Goal: Transaction & Acquisition: Purchase product/service

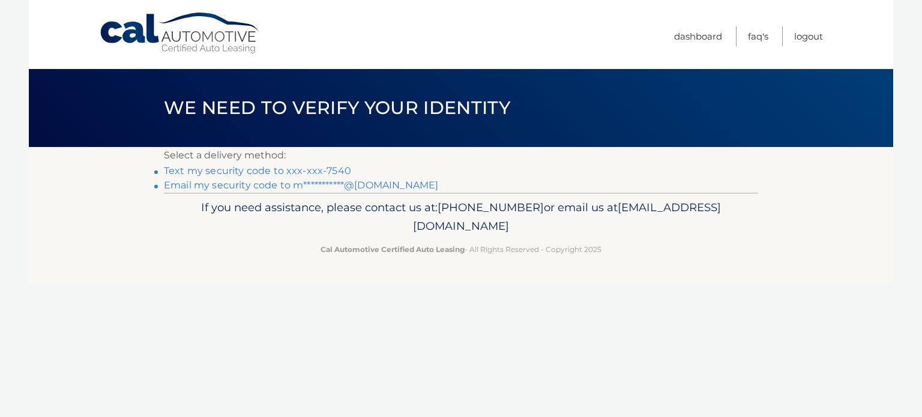
click at [330, 169] on link "Text my security code to xxx-xxx-7540" at bounding box center [257, 170] width 187 height 11
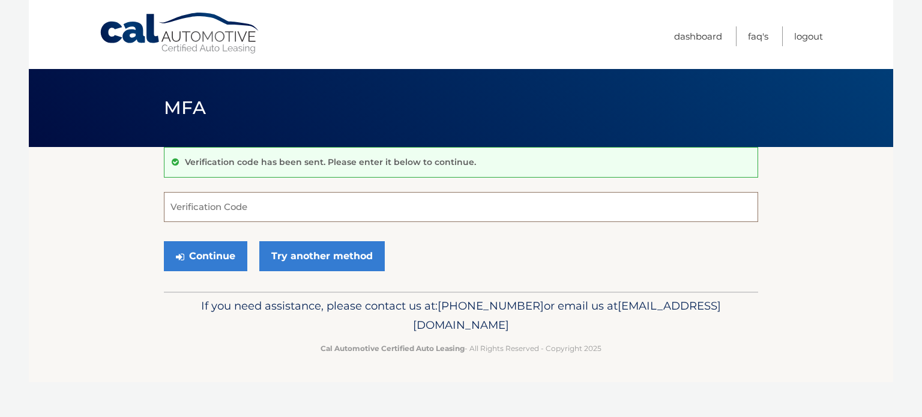
click at [286, 212] on input "Verification Code" at bounding box center [461, 207] width 594 height 30
type input "047478"
click at [211, 256] on button "Continue" at bounding box center [205, 256] width 83 height 30
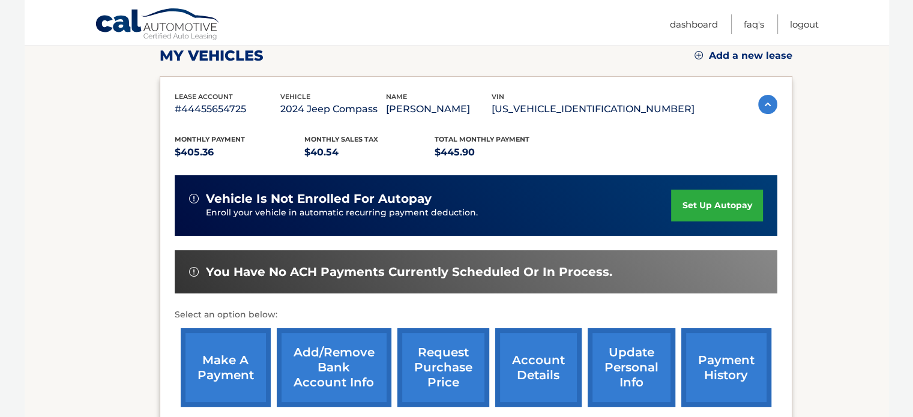
scroll to position [181, 0]
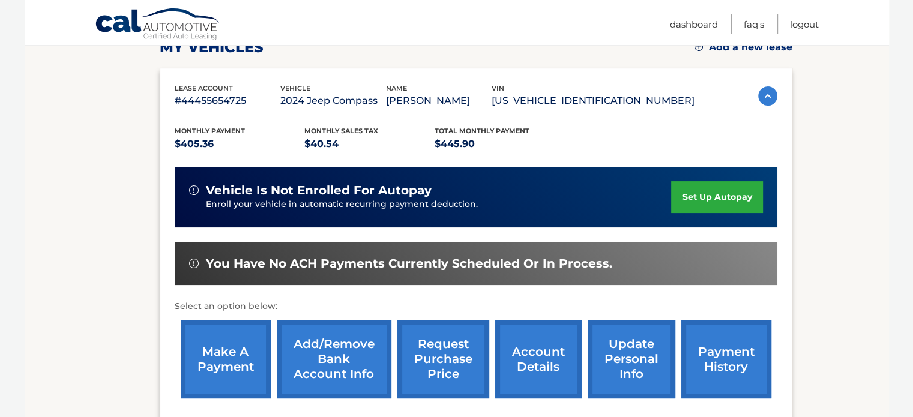
click at [223, 355] on link "make a payment" at bounding box center [226, 359] width 90 height 79
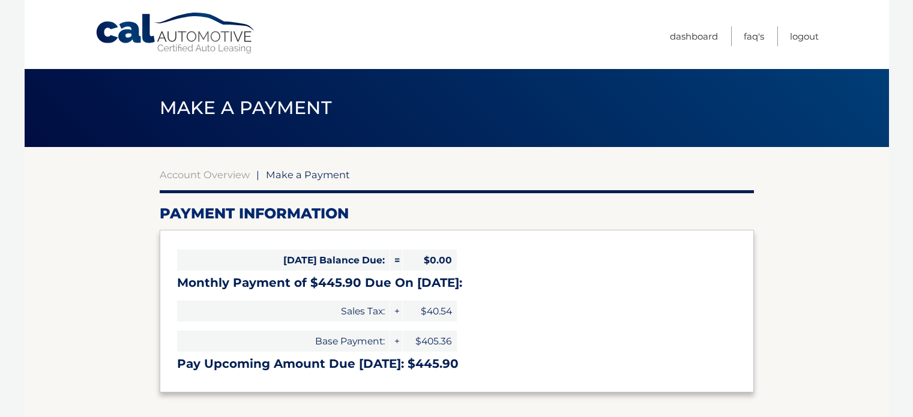
select select "Njk1ZDgwOWItYzJlNC00OTZmLWFlY2ItYjU5NDNkYzg1ODY0"
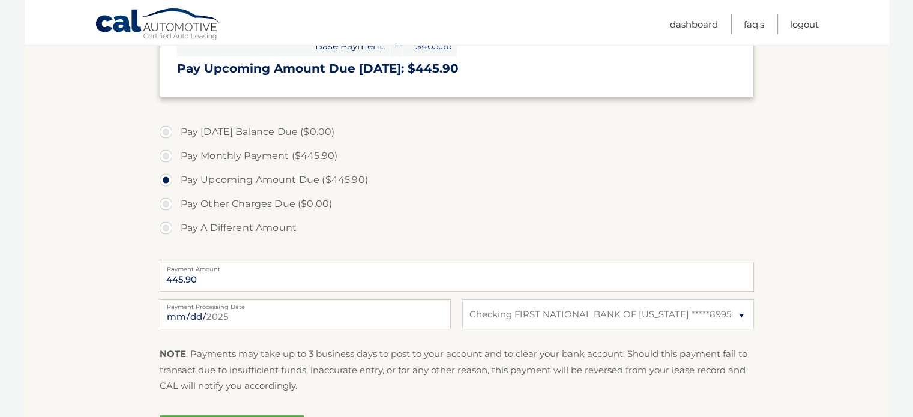
scroll to position [306, 0]
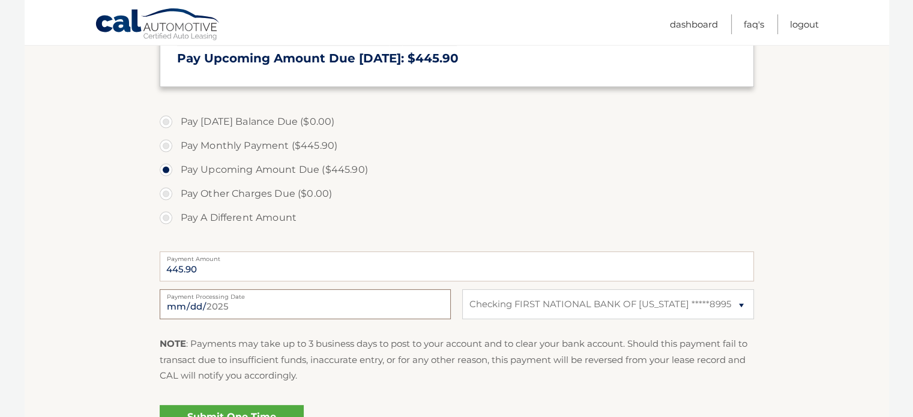
click at [363, 304] on input "2025-09-25" at bounding box center [305, 304] width 291 height 30
type input "2025-09-28"
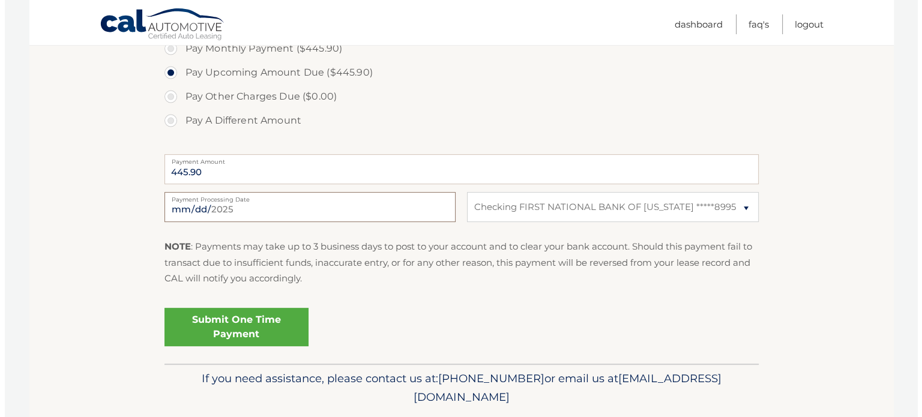
scroll to position [403, 0]
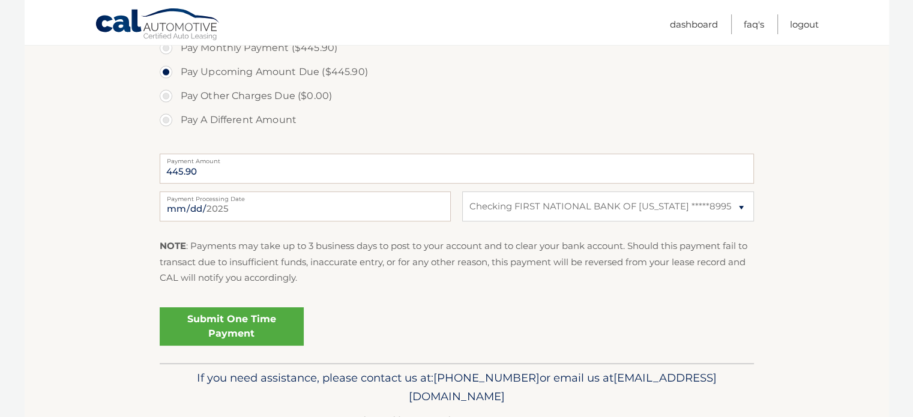
click at [264, 328] on link "Submit One Time Payment" at bounding box center [232, 326] width 144 height 38
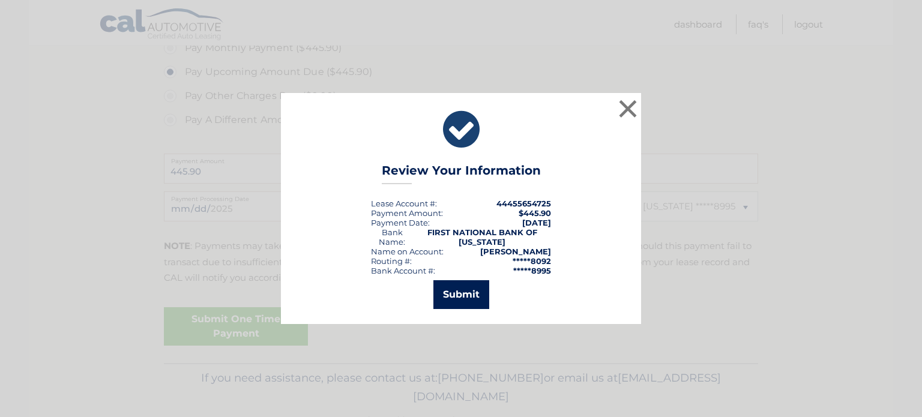
click at [463, 291] on button "Submit" at bounding box center [461, 294] width 56 height 29
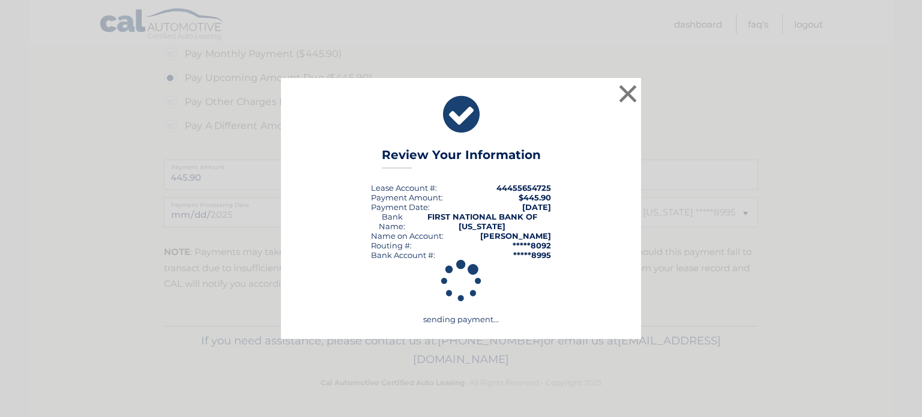
scroll to position [396, 0]
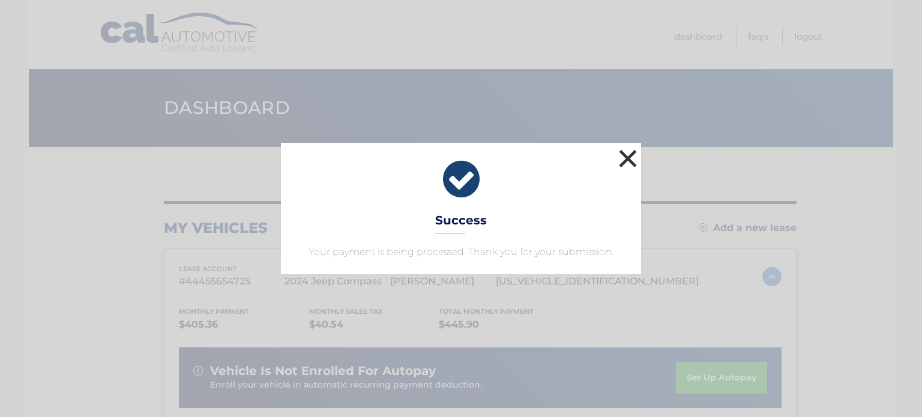
click at [629, 157] on button "×" at bounding box center [628, 158] width 24 height 24
